Goal: Information Seeking & Learning: Compare options

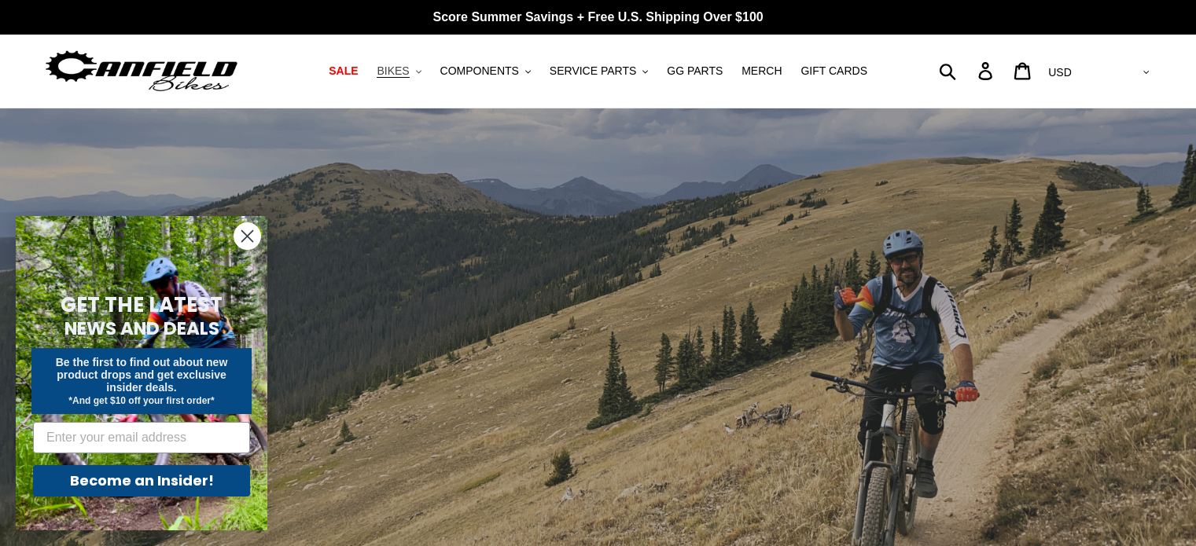
click at [409, 68] on span "BIKES" at bounding box center [392, 70] width 32 height 13
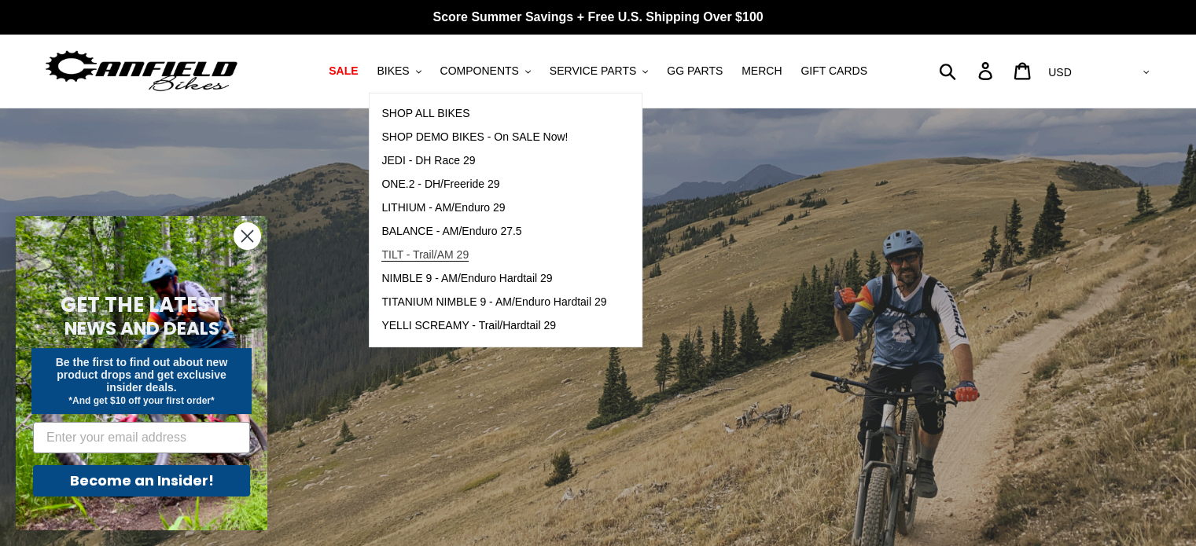
click at [455, 245] on link "TILT - Trail/AM 29" at bounding box center [493, 256] width 248 height 24
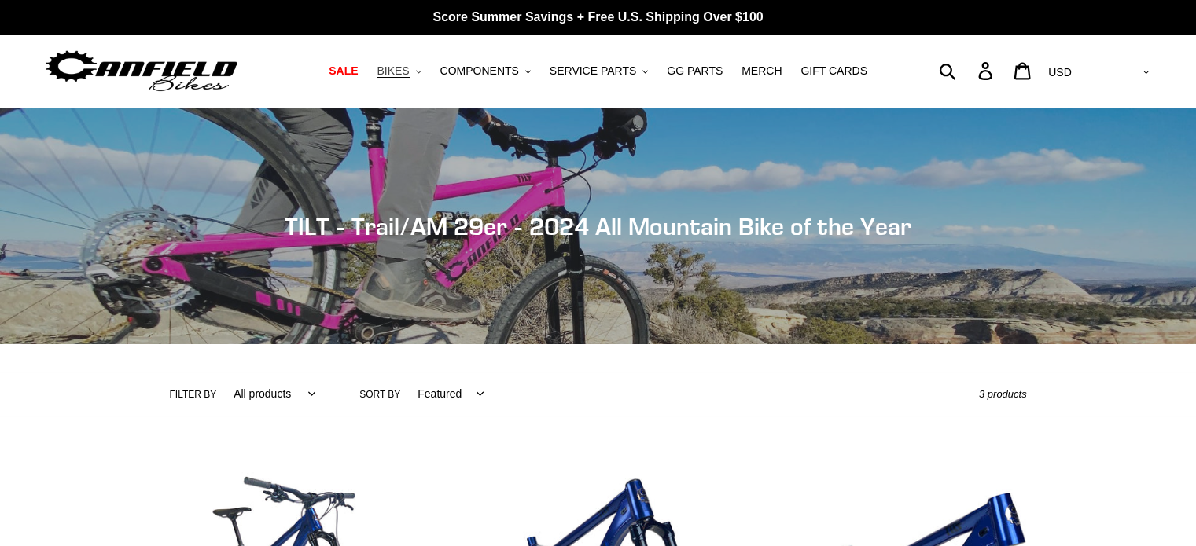
click at [409, 68] on span "BIKES" at bounding box center [392, 70] width 32 height 13
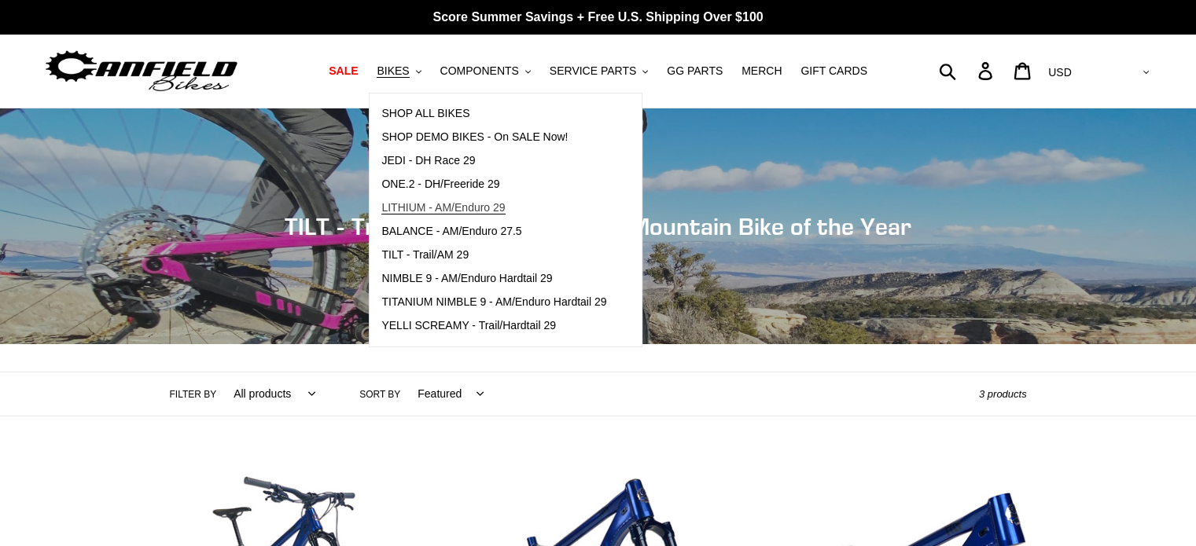
click at [485, 204] on span "LITHIUM - AM/Enduro 29" at bounding box center [442, 207] width 123 height 13
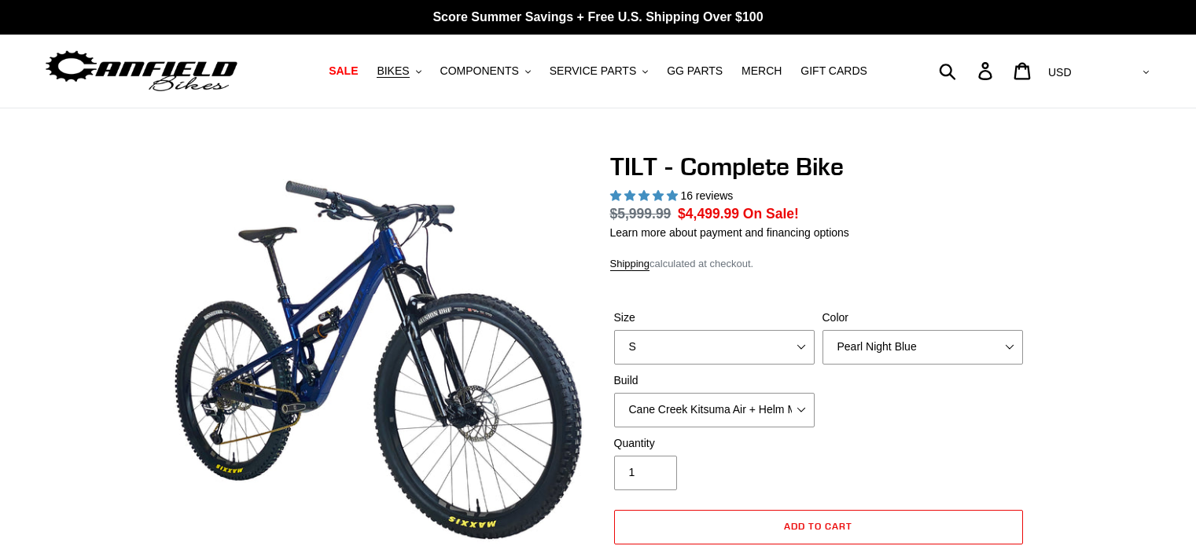
select select "highest-rating"
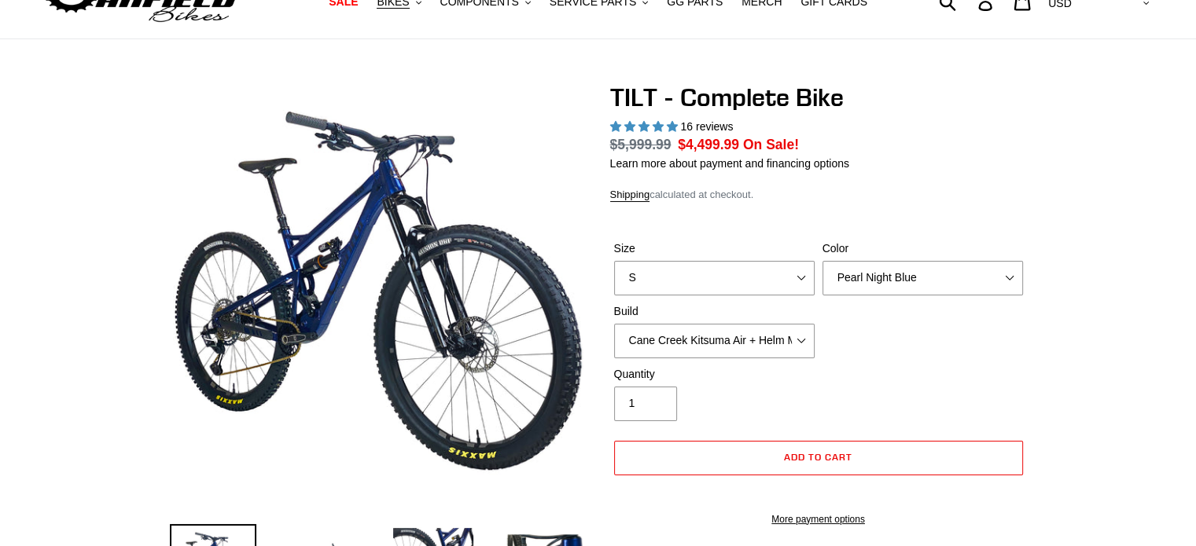
scroll to position [79, 0]
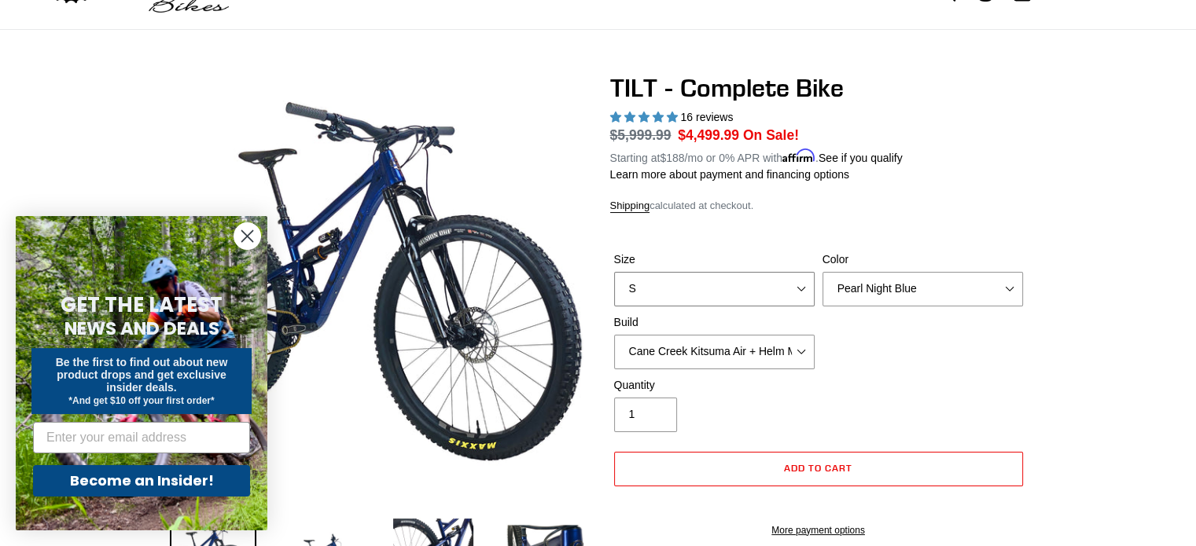
click at [704, 285] on select "S M L" at bounding box center [714, 289] width 200 height 35
select select "L"
click at [614, 272] on select "S M L" at bounding box center [714, 289] width 200 height 35
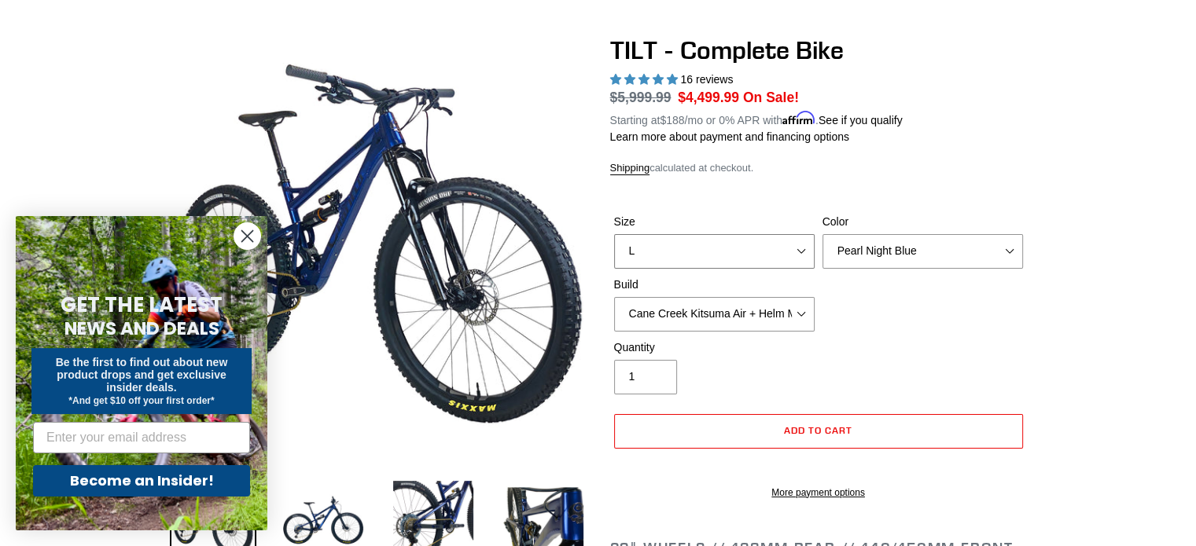
scroll to position [236, 0]
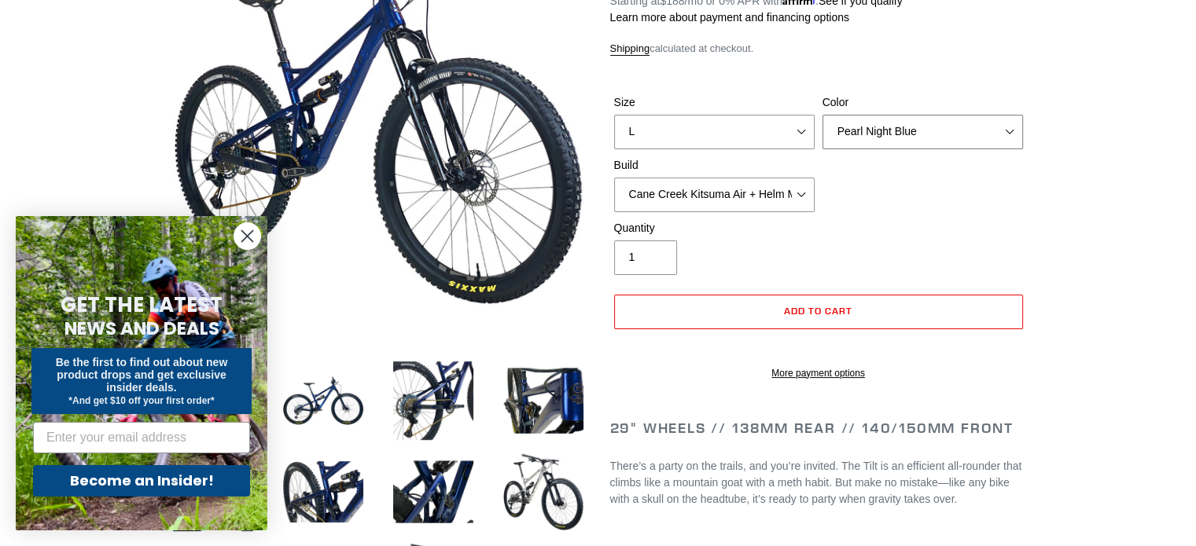
click at [984, 125] on select "Pearl Night Blue Stealth Silver Raw" at bounding box center [922, 132] width 200 height 35
click at [822, 115] on select "Pearl Night Blue Stealth Silver Raw" at bounding box center [922, 132] width 200 height 35
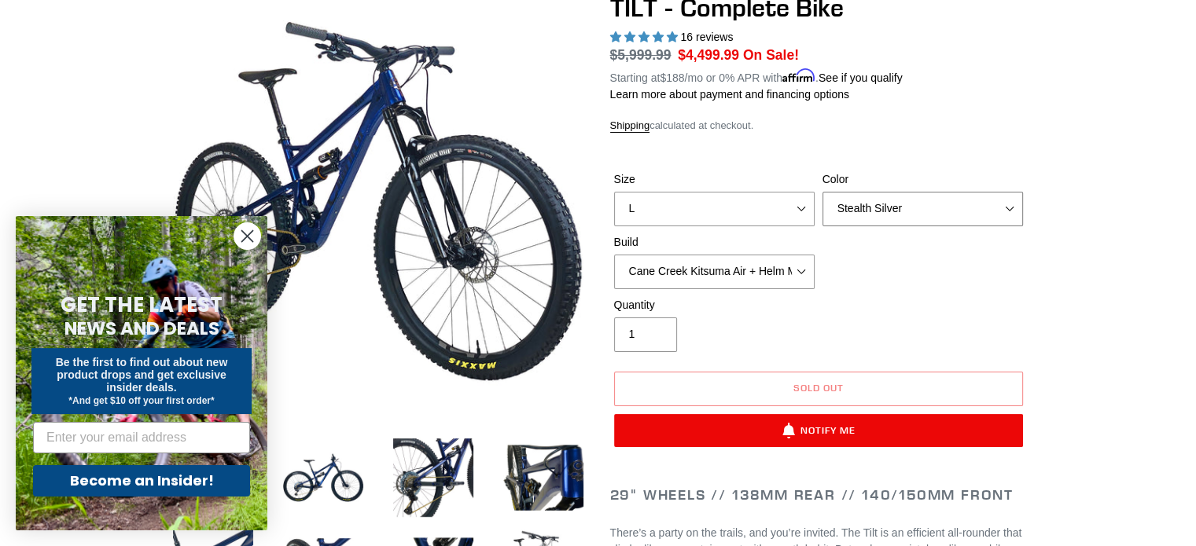
scroll to position [157, 0]
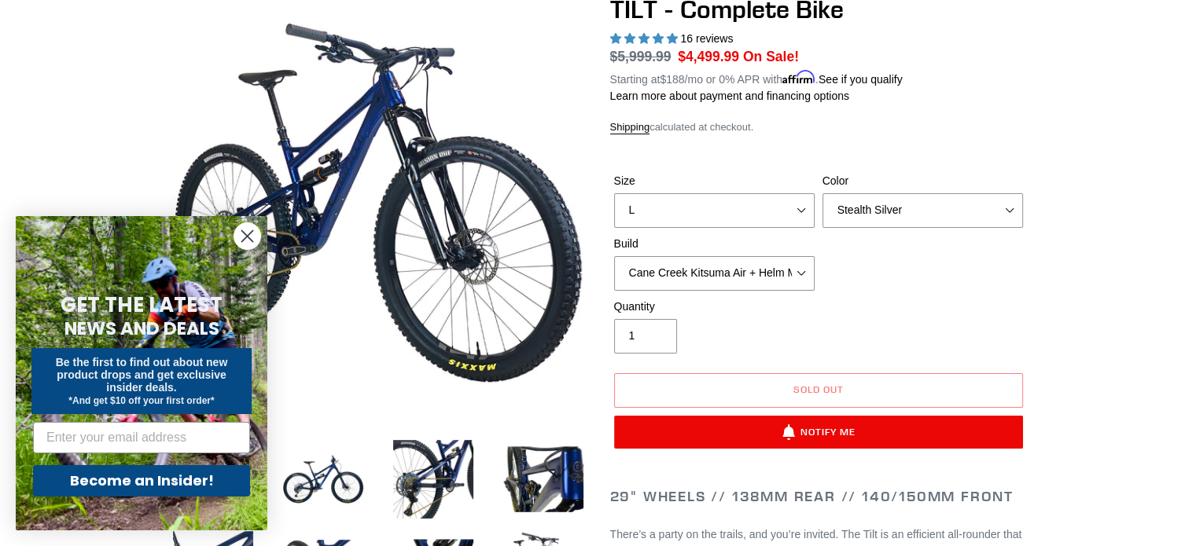
click at [250, 237] on circle "Close dialog" at bounding box center [247, 236] width 26 height 26
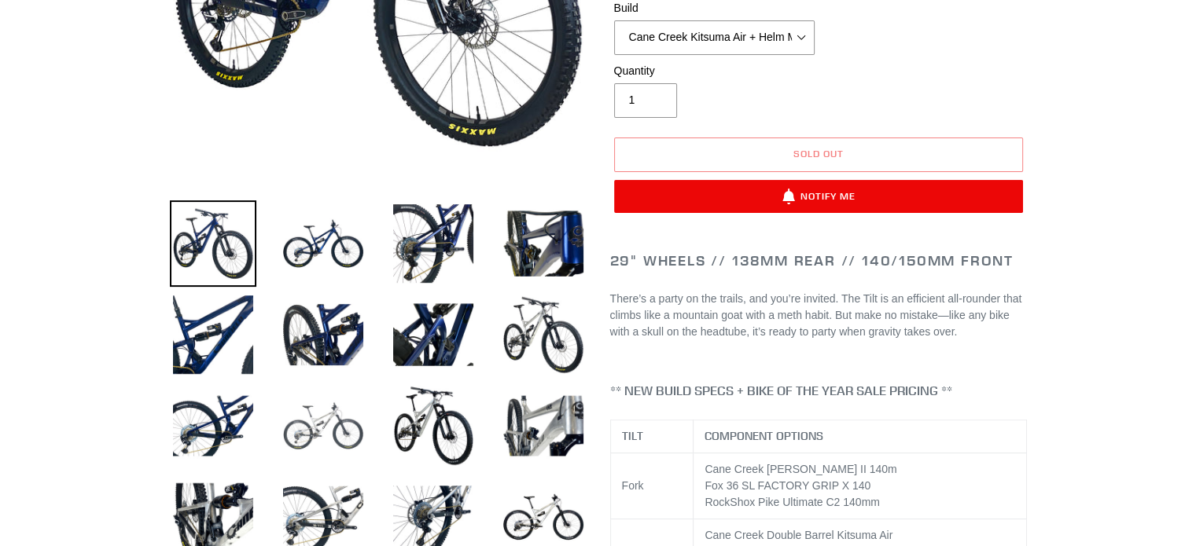
click at [301, 432] on img at bounding box center [323, 426] width 86 height 86
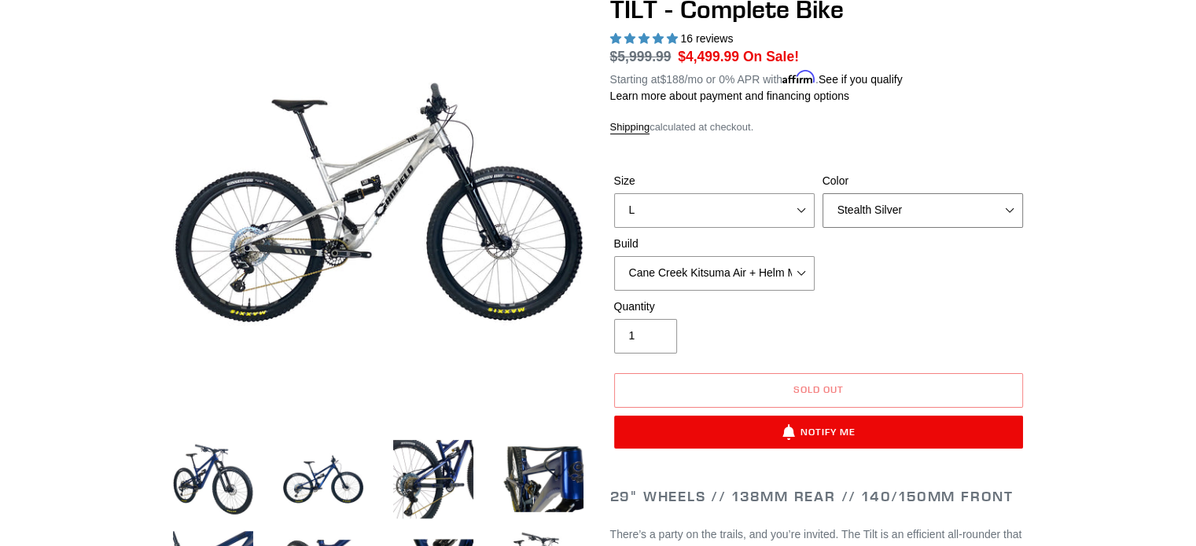
click at [854, 213] on select "Pearl Night Blue Stealth Silver Raw" at bounding box center [922, 210] width 200 height 35
click at [822, 193] on select "Pearl Night Blue Stealth Silver Raw" at bounding box center [922, 210] width 200 height 35
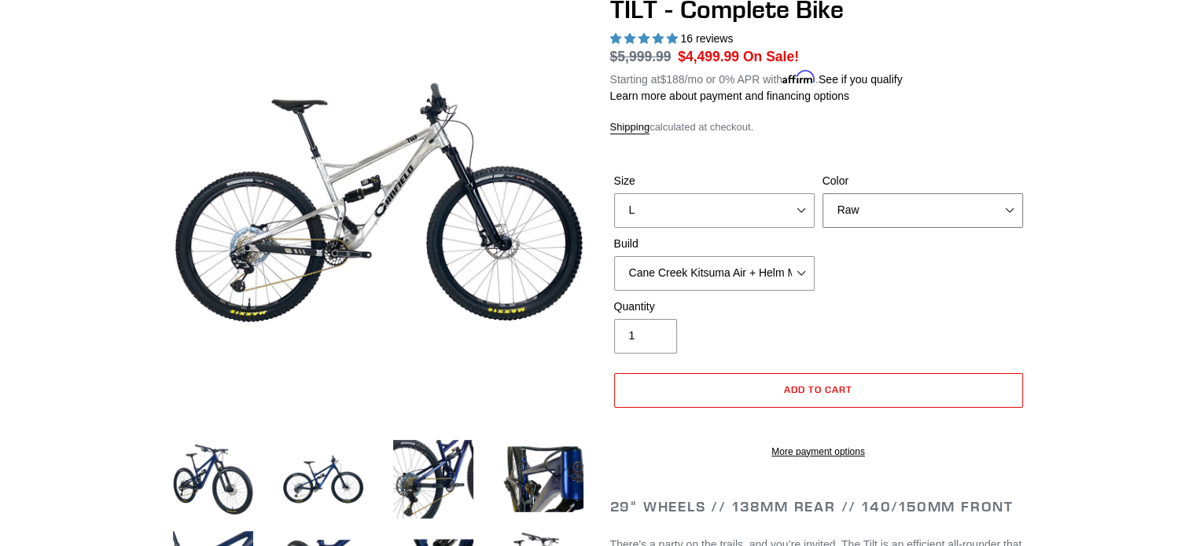
click at [865, 210] on select "Pearl Night Blue Stealth Silver Raw" at bounding box center [922, 210] width 200 height 35
select select "Pearl Night Blue"
click at [822, 193] on select "Pearl Night Blue Stealth Silver Raw" at bounding box center [922, 210] width 200 height 35
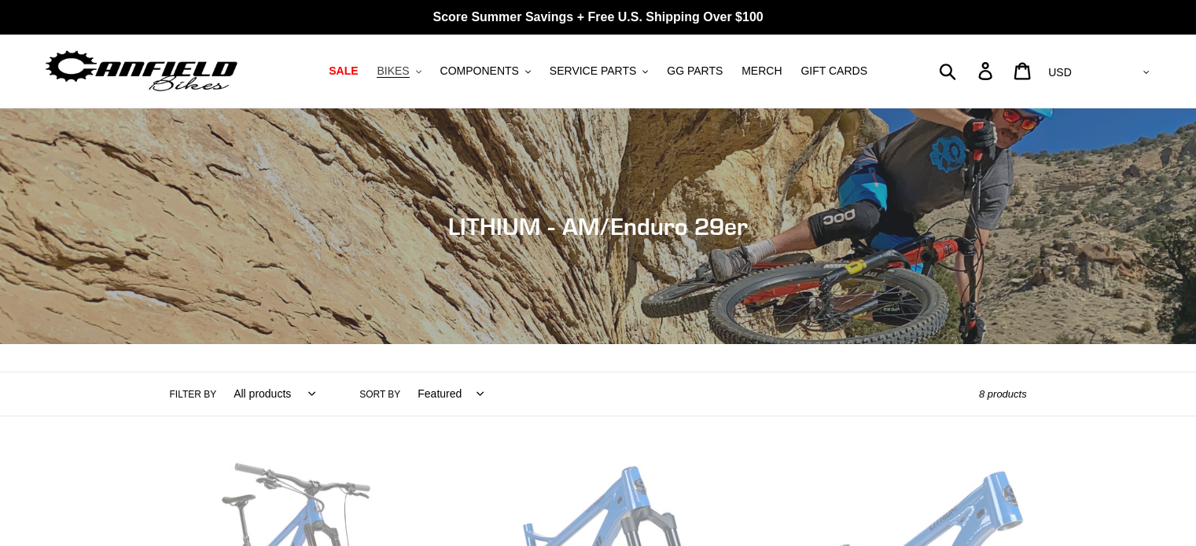
click at [402, 72] on span "BIKES" at bounding box center [392, 70] width 32 height 13
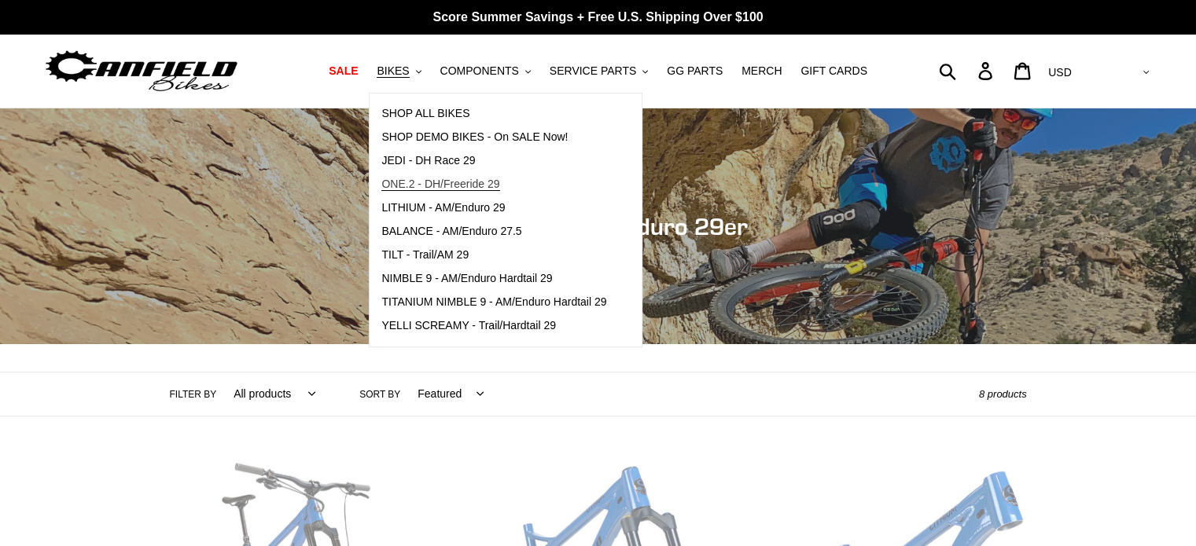
click at [475, 179] on span "ONE.2 - DH/Freeride 29" at bounding box center [440, 184] width 118 height 13
